Goal: Task Accomplishment & Management: Manage account settings

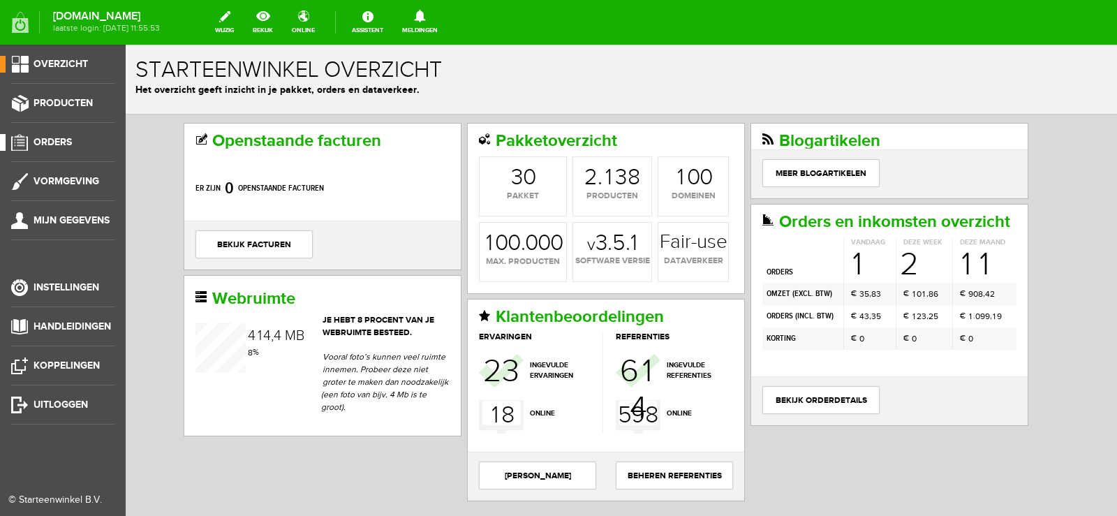
click at [62, 141] on span "Orders" at bounding box center [53, 142] width 38 height 12
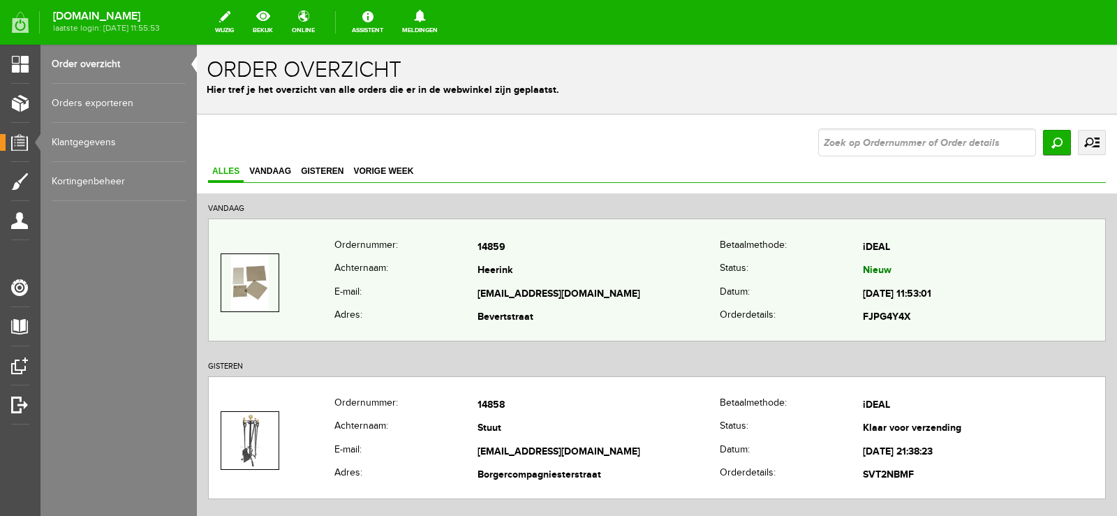
click at [587, 277] on td "Heerink" at bounding box center [599, 272] width 242 height 24
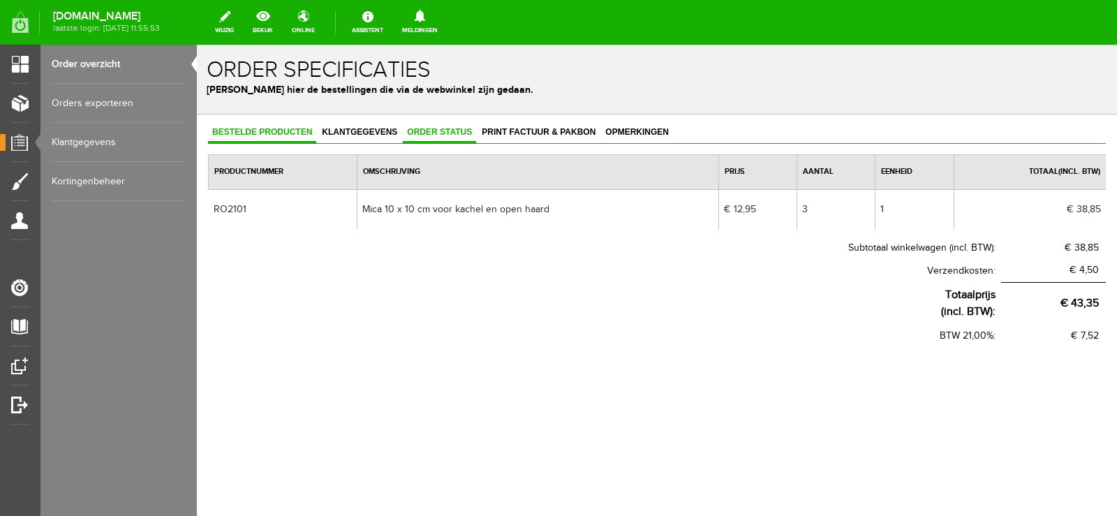
click at [431, 129] on span "Order status" at bounding box center [439, 132] width 73 height 10
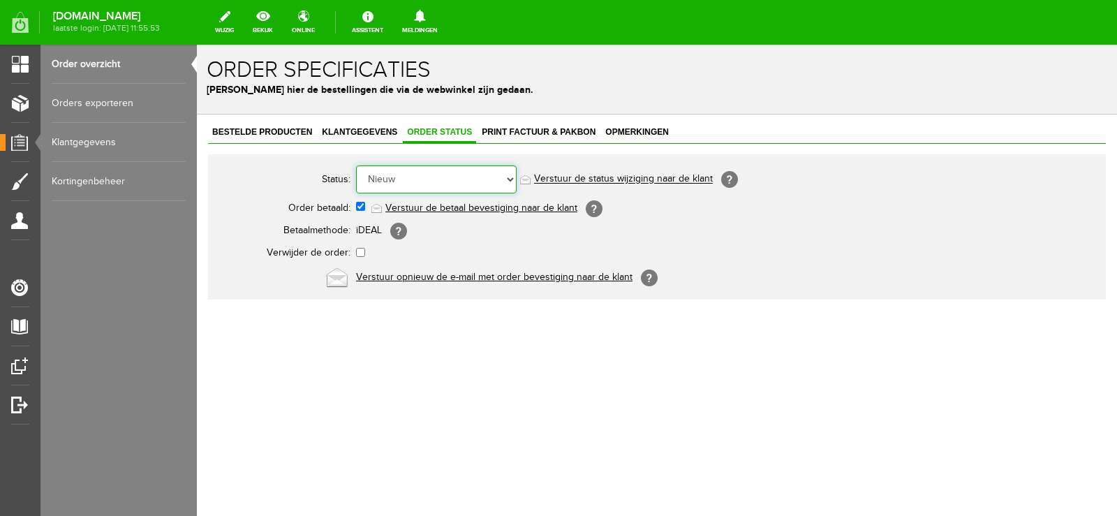
click at [511, 179] on select "Order niet afgerond Nieuw Order in behandeling Wacht op leverancier Wacht op be…" at bounding box center [436, 180] width 161 height 28
select select "14"
click at [356, 166] on select "Order niet afgerond Nieuw Order in behandeling Wacht op leverancier Wacht op be…" at bounding box center [436, 180] width 161 height 28
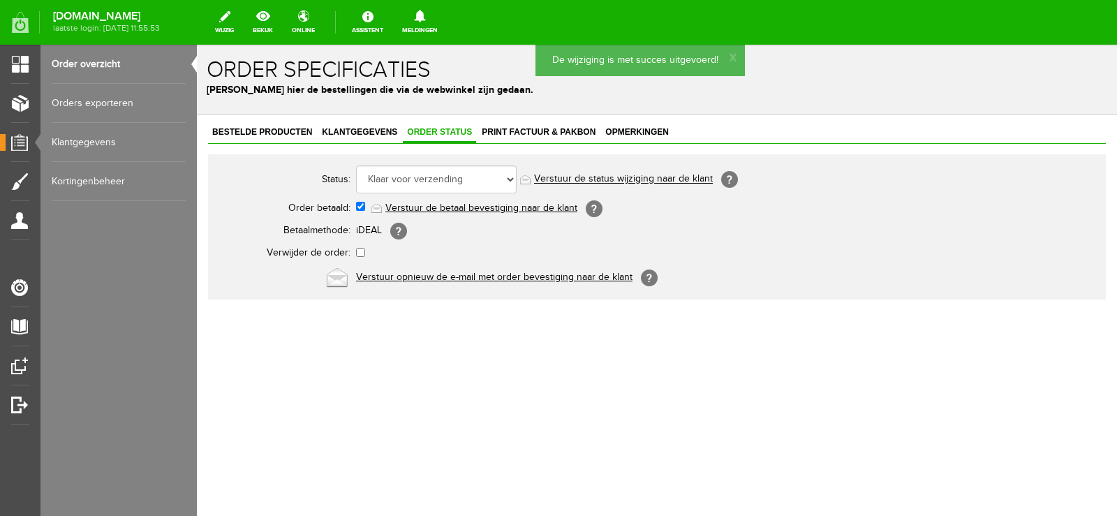
click at [645, 177] on link "Verstuur de status wijziging naar de klant" at bounding box center [623, 179] width 179 height 11
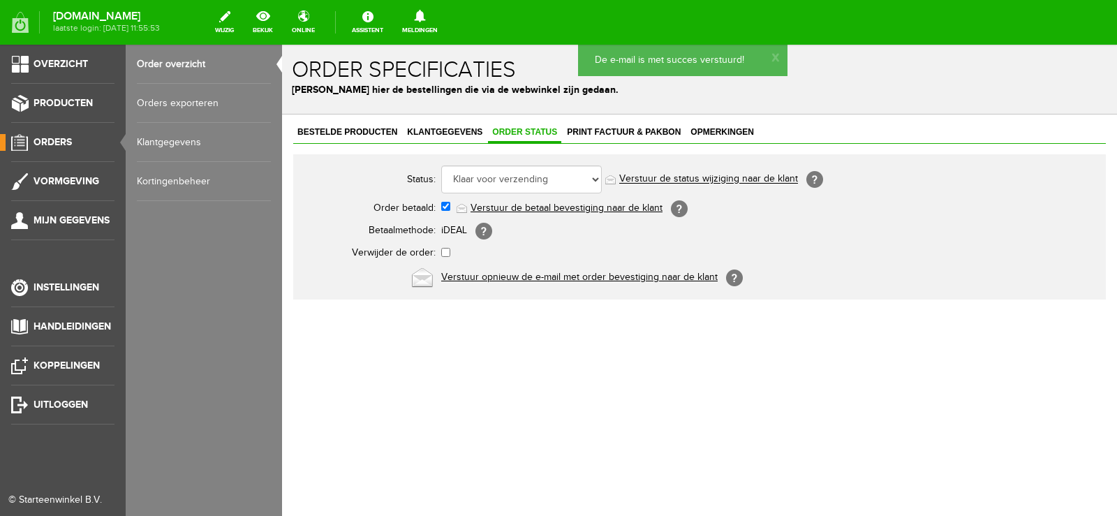
click at [52, 135] on link "Orders" at bounding box center [57, 142] width 115 height 17
